Goal: Entertainment & Leisure: Consume media (video, audio)

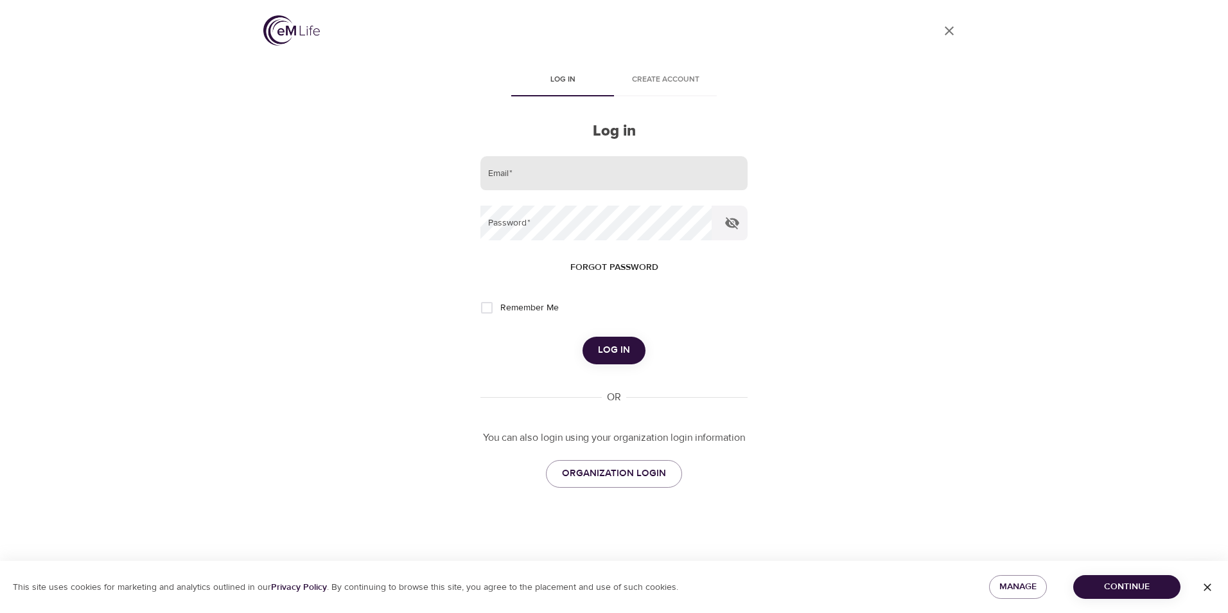
click at [532, 170] on input "email" at bounding box center [613, 173] width 267 height 35
type input "R"
type input "Sh4nti@Shanti"
click at [582, 336] on button "Log in" at bounding box center [613, 349] width 63 height 27
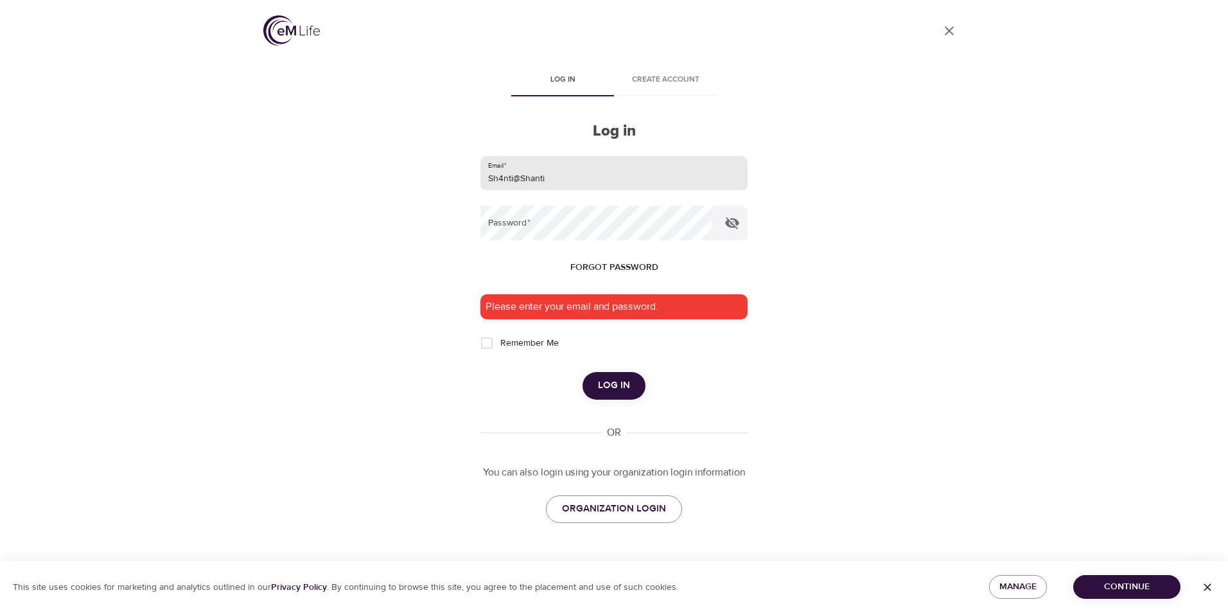
click at [680, 171] on input "Sh4nti@Shanti" at bounding box center [613, 173] width 267 height 35
drag, startPoint x: 613, startPoint y: 173, endPoint x: 468, endPoint y: 137, distance: 149.5
click at [468, 137] on div "User Profile Log in Create account Log in Email   * Sh4nti@Shanti Password   * …" at bounding box center [614, 306] width 732 height 613
click at [512, 173] on input "email" at bounding box center [613, 173] width 267 height 35
type input "[EMAIL_ADDRESS][DOMAIN_NAME]"
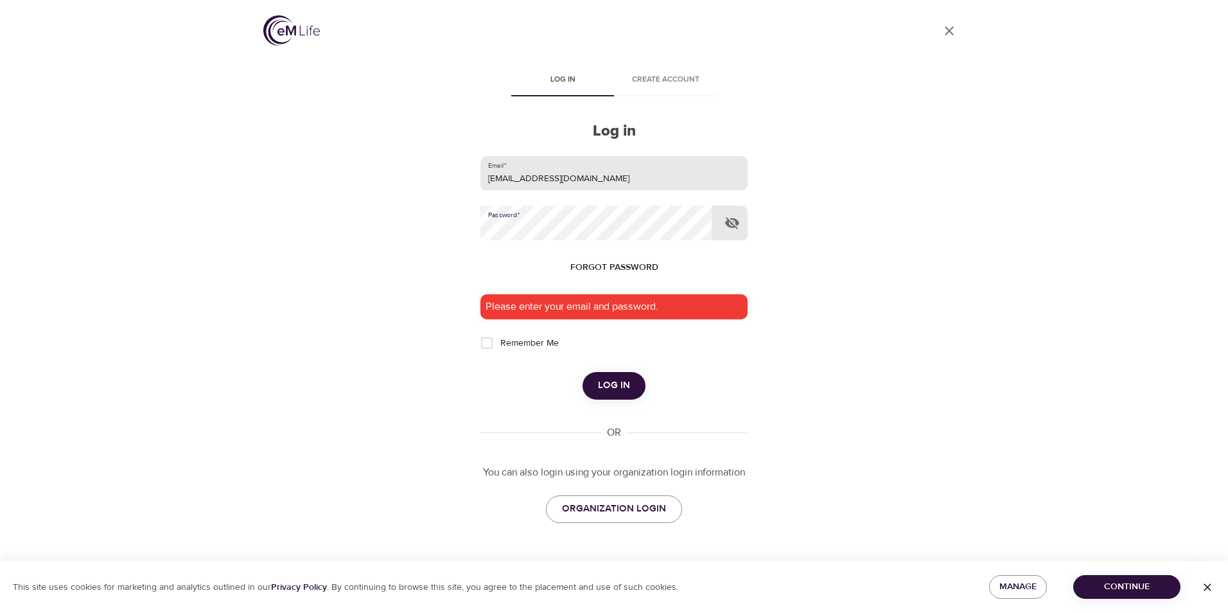
click at [582, 372] on button "Log in" at bounding box center [613, 385] width 63 height 27
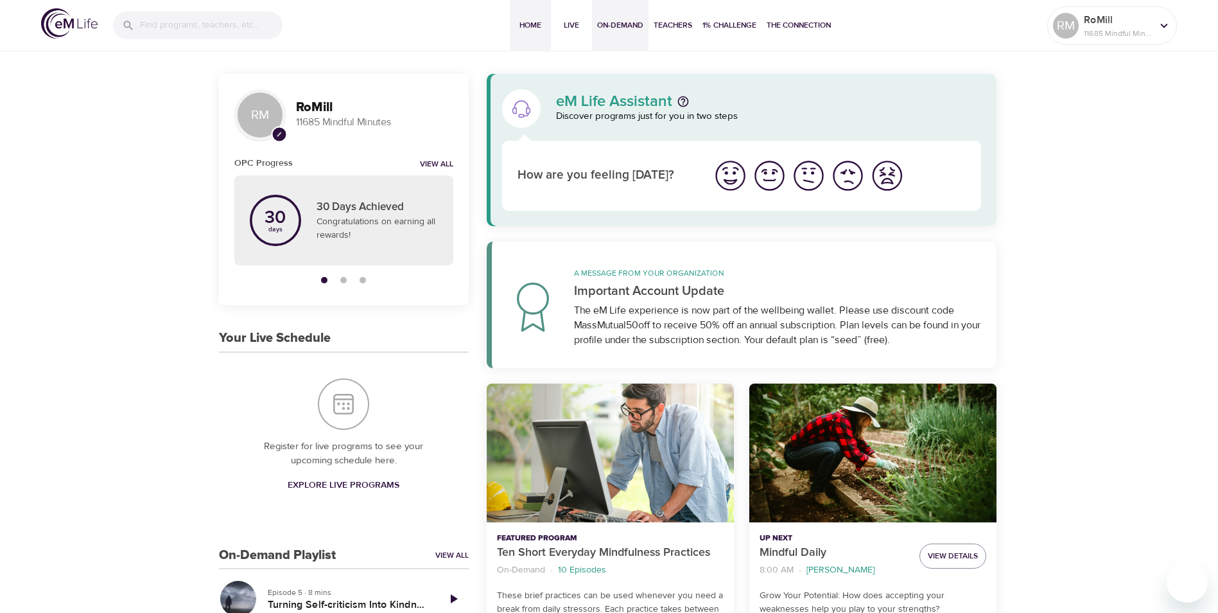
click at [622, 23] on span "On-Demand" at bounding box center [620, 25] width 46 height 13
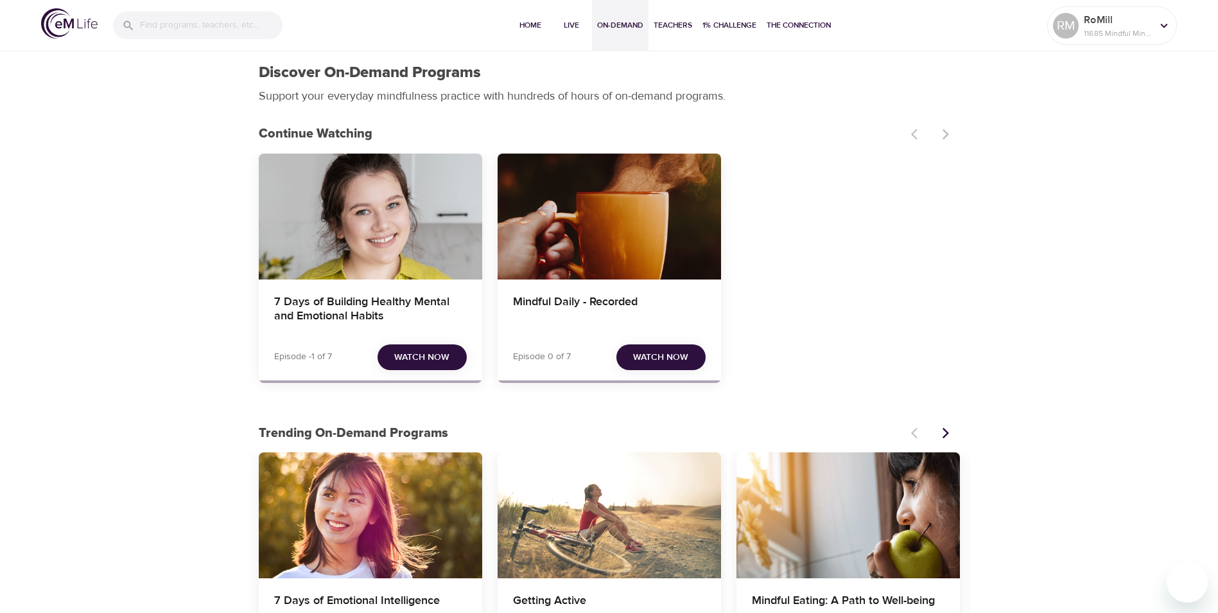
click at [427, 350] on span "Watch Now" at bounding box center [421, 357] width 55 height 16
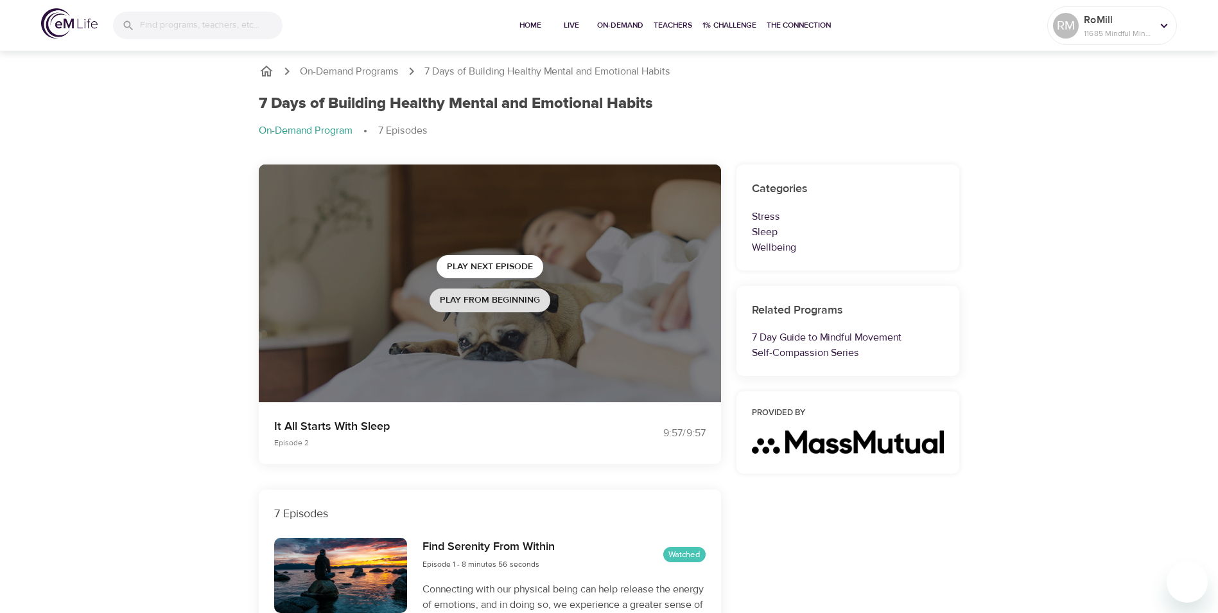
click at [498, 299] on span "Play from beginning" at bounding box center [490, 300] width 100 height 16
